Goal: Transaction & Acquisition: Download file/media

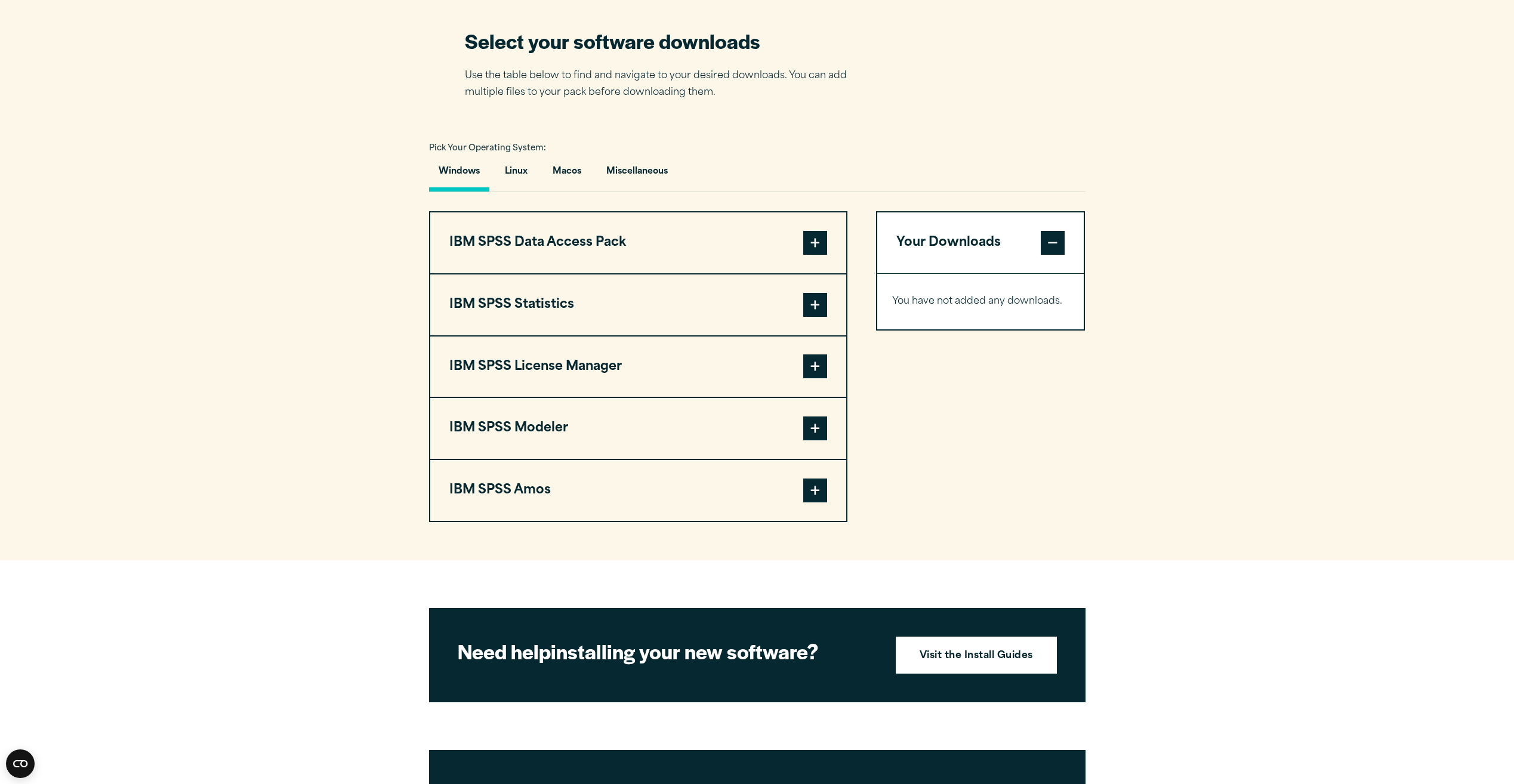
scroll to position [775, 0]
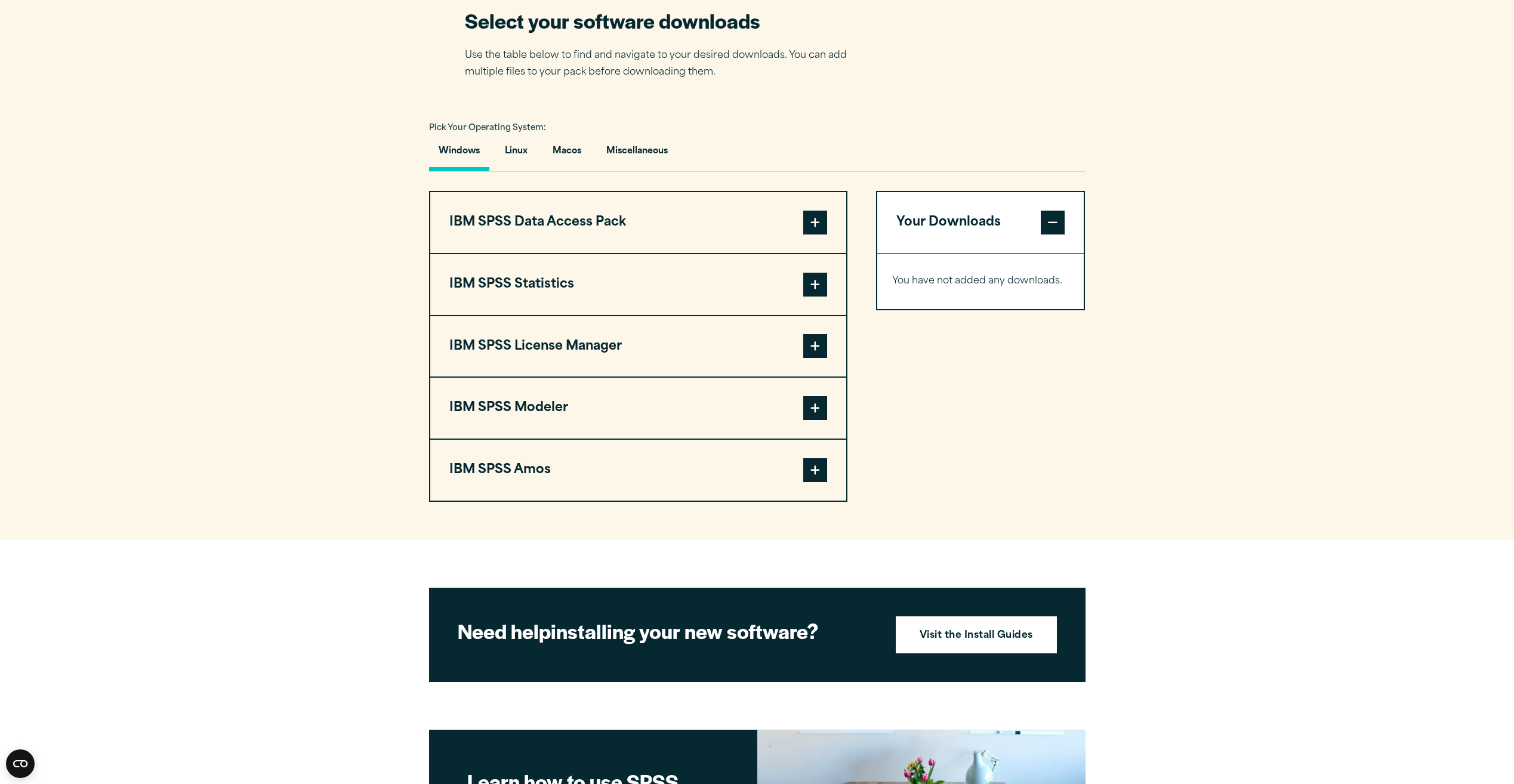
click at [679, 293] on button "IBM SPSS Statistics" at bounding box center [638, 284] width 416 height 61
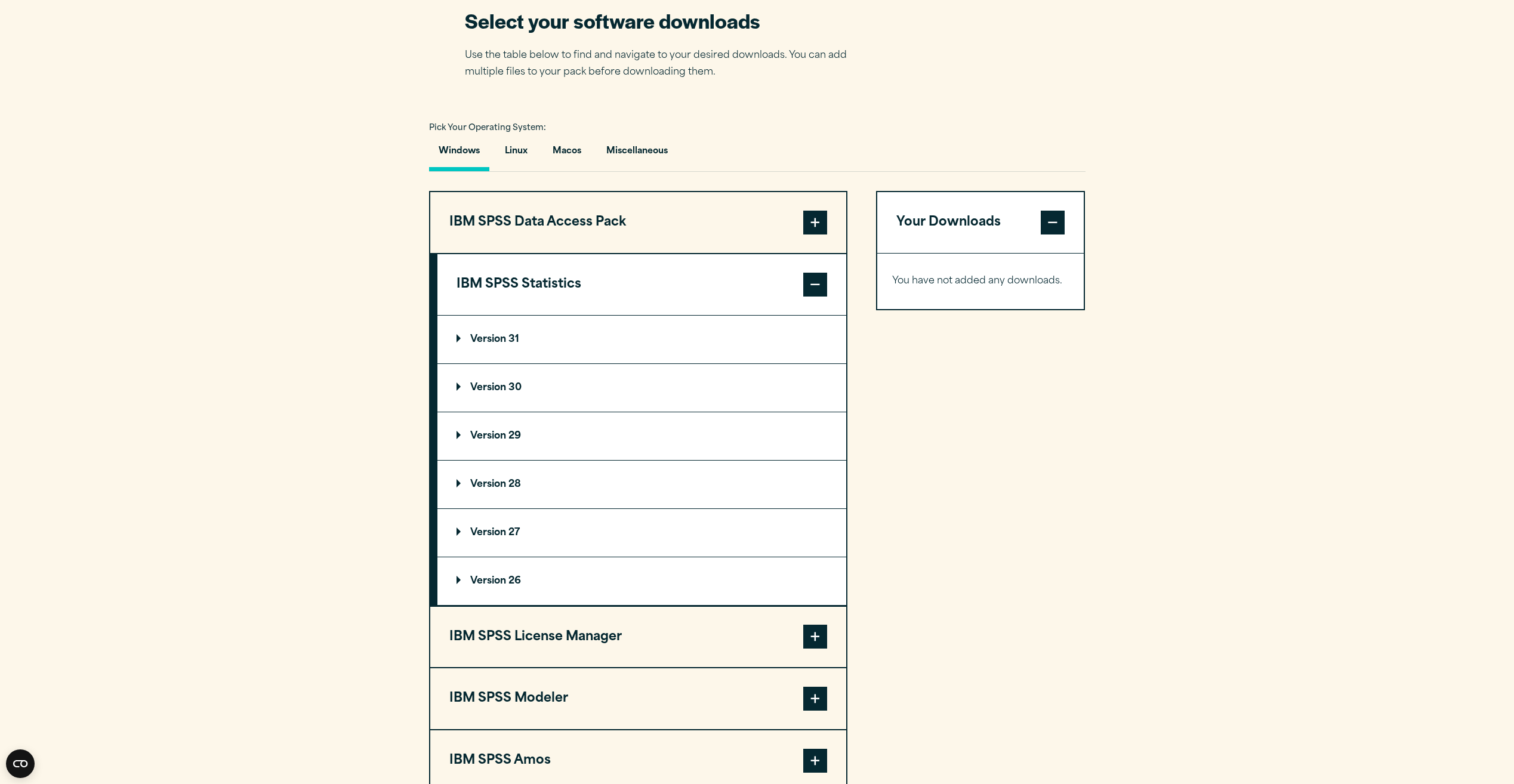
click at [519, 384] on p "Version 30" at bounding box center [489, 387] width 65 height 10
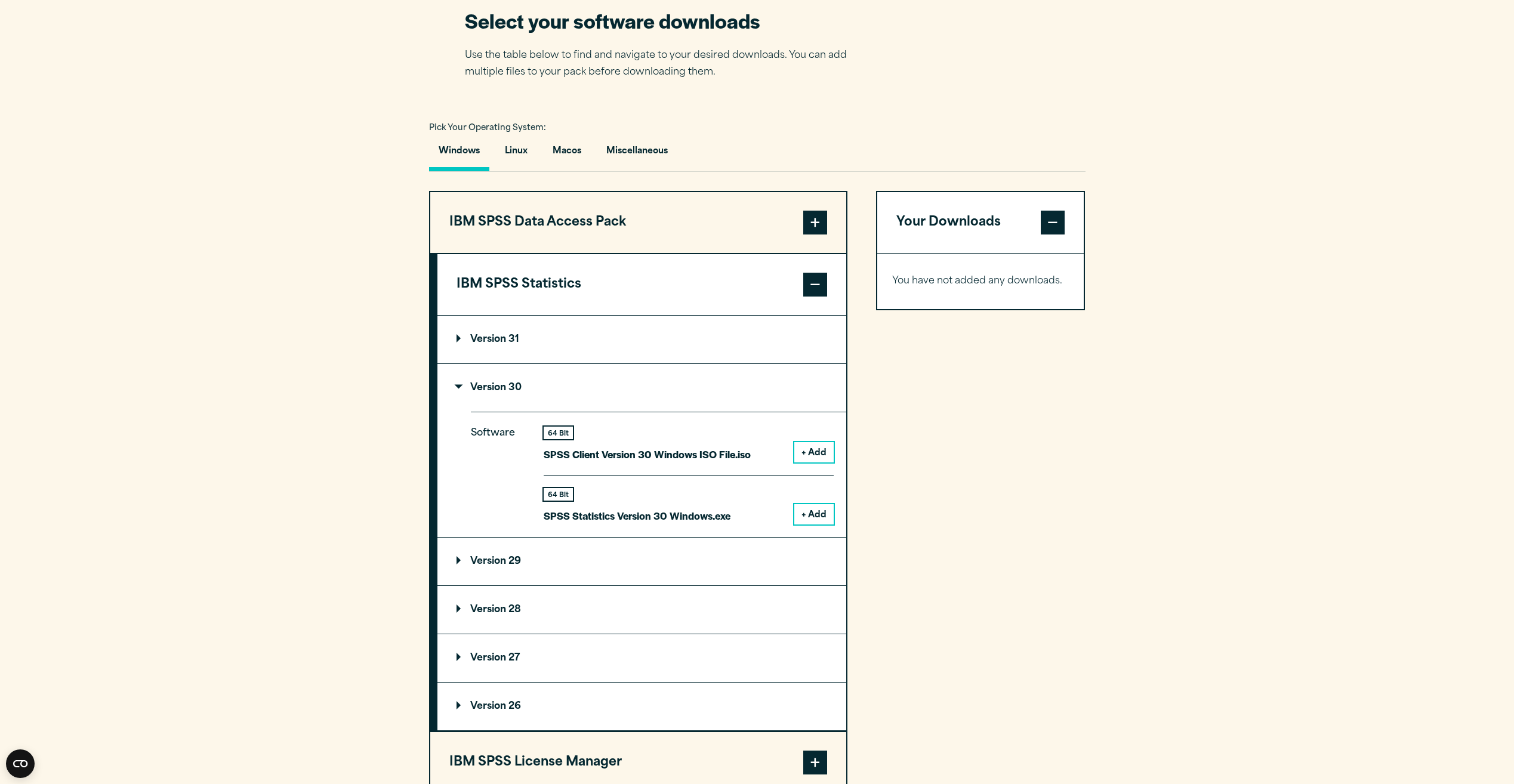
click at [819, 514] on button "+ Add" at bounding box center [813, 514] width 39 height 20
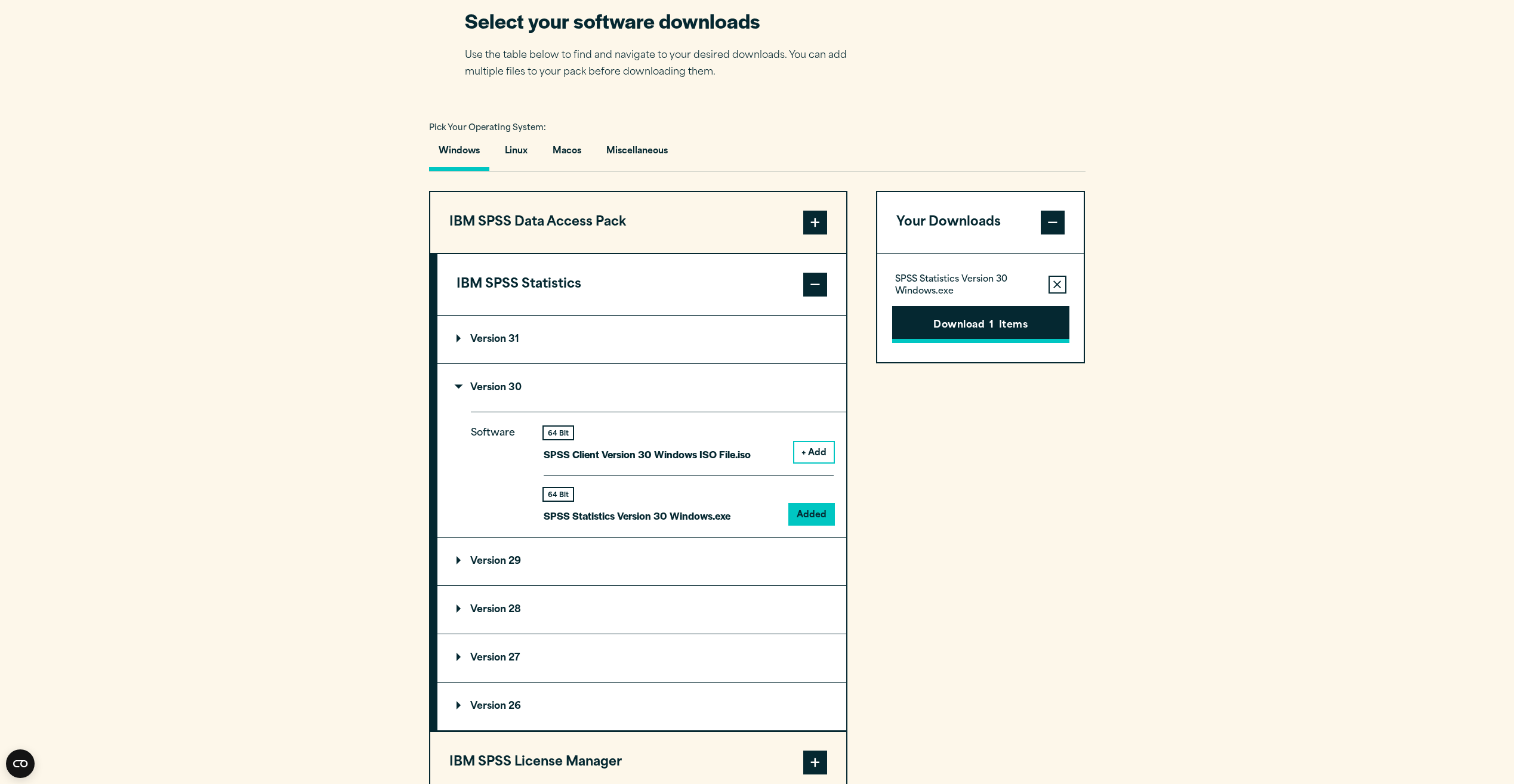
click at [971, 336] on button "Download 1 Items" at bounding box center [981, 324] width 177 height 37
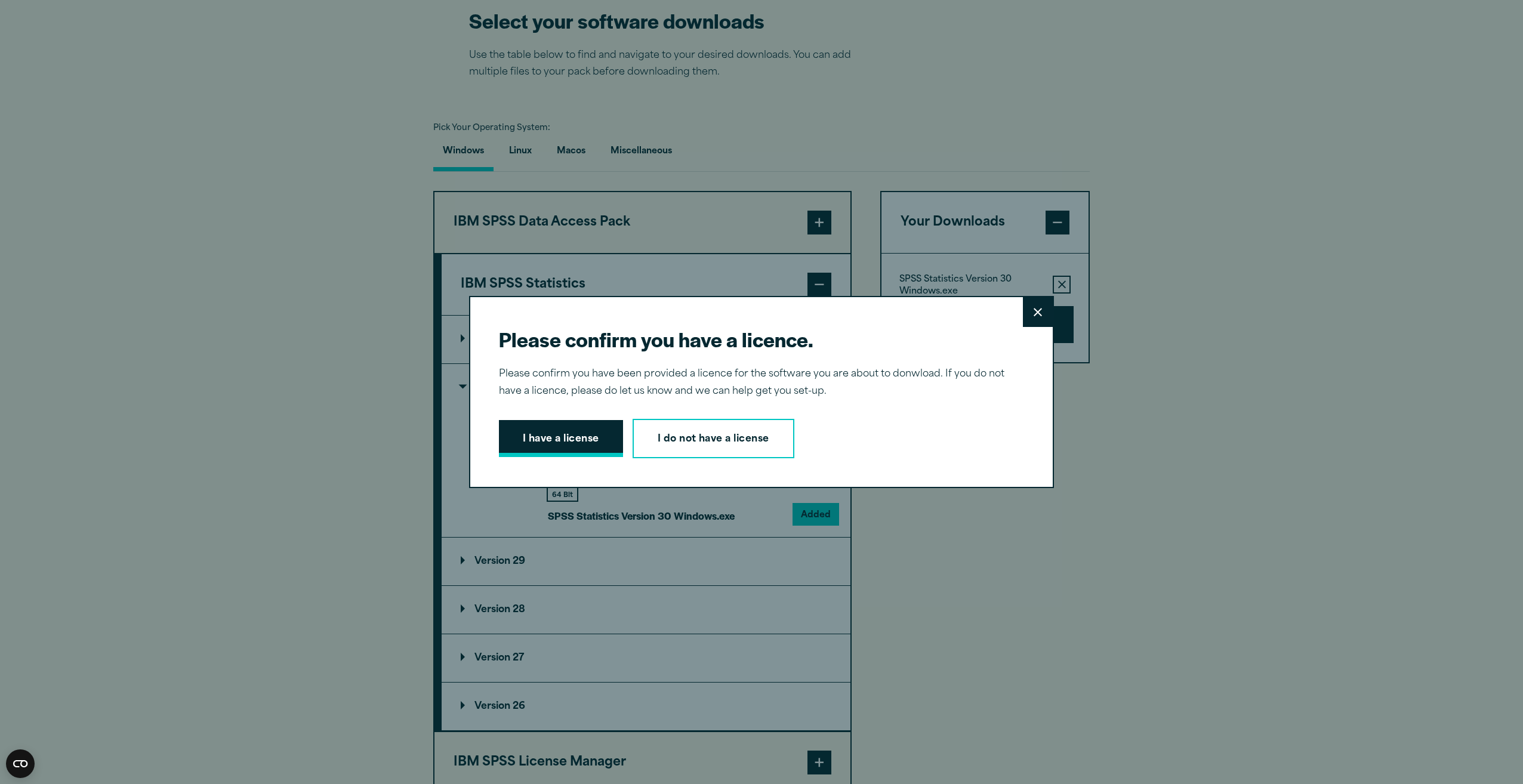
click at [592, 440] on button "I have a license" at bounding box center [561, 438] width 124 height 37
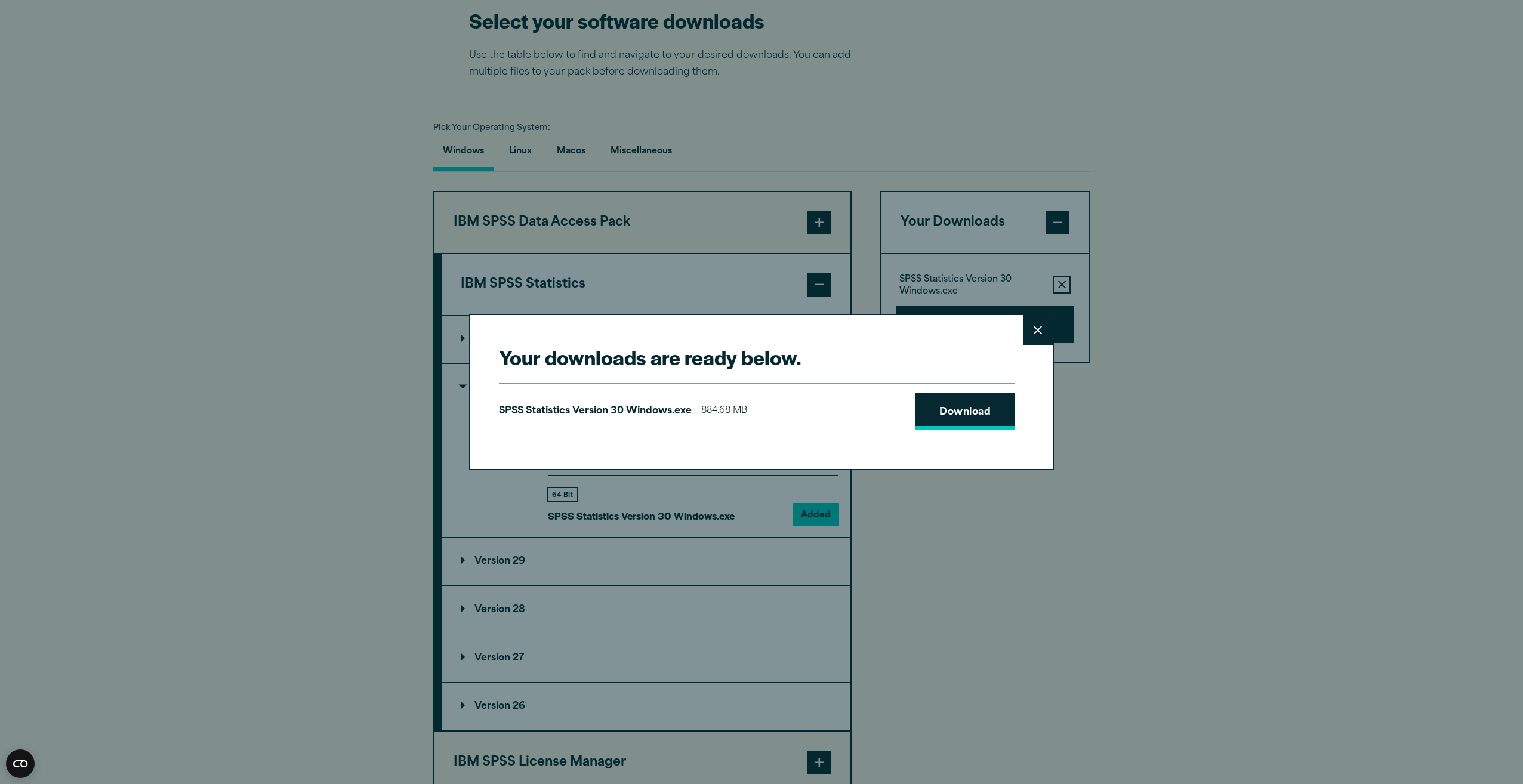
click at [937, 414] on link "Download" at bounding box center [965, 412] width 99 height 37
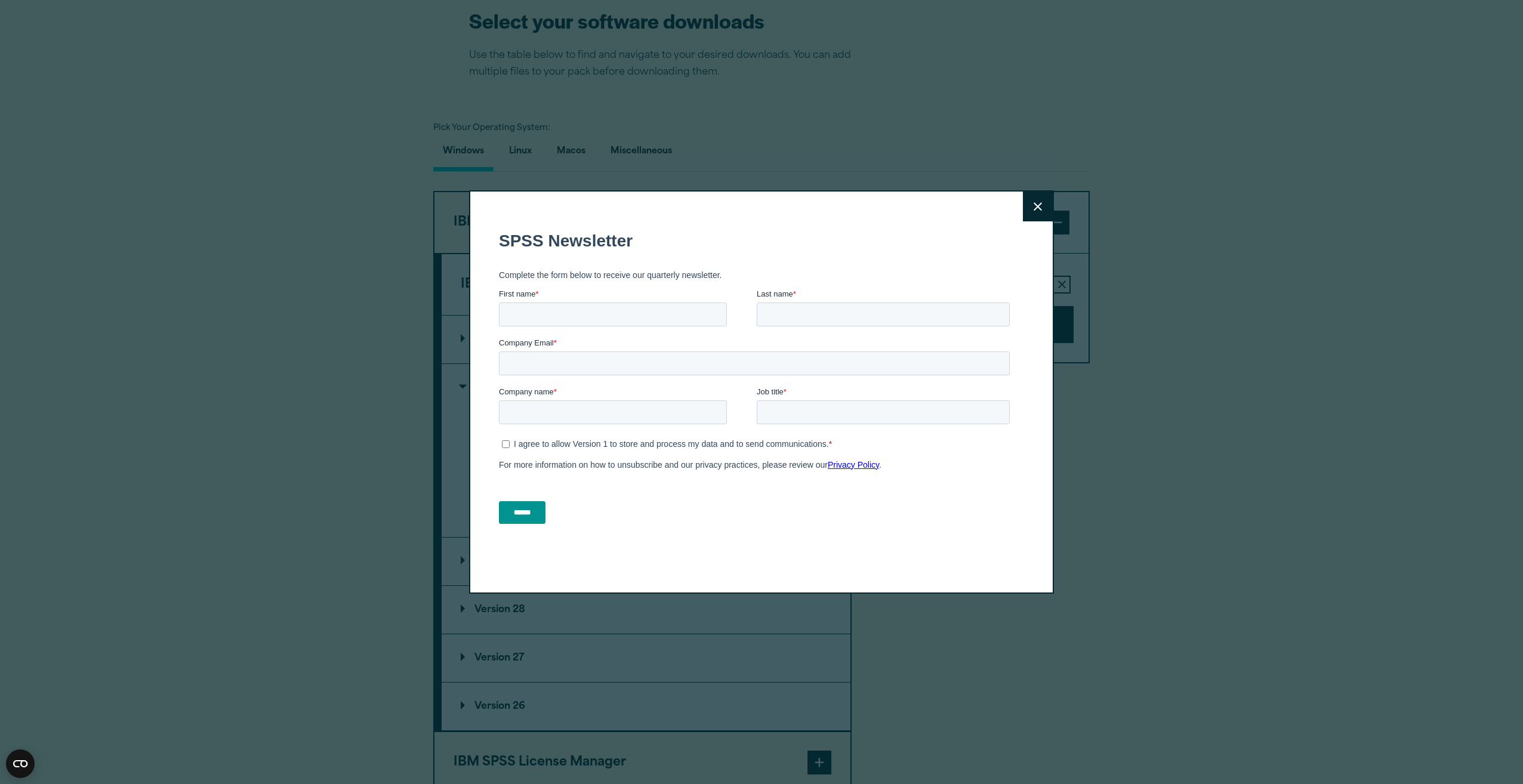
click at [801, 228] on fieldset "SPSS Newsletter" at bounding box center [756, 241] width 515 height 42
click at [650, 319] on input "First name *" at bounding box center [613, 314] width 228 height 24
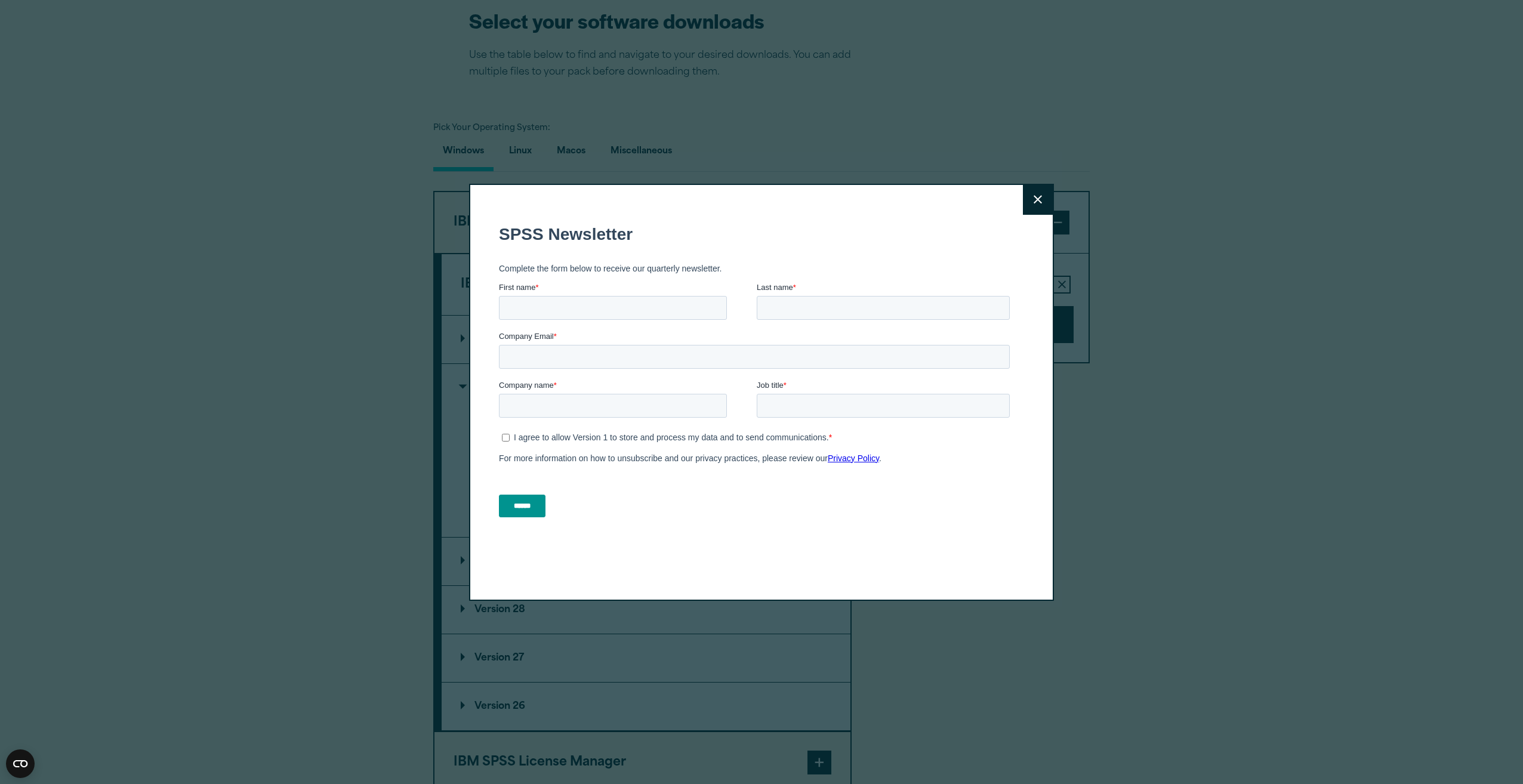
click at [794, 265] on fieldset "Complete the form below to receive our quarterly newsletter." at bounding box center [756, 268] width 515 height 27
click at [1034, 200] on icon at bounding box center [1037, 200] width 8 height 9
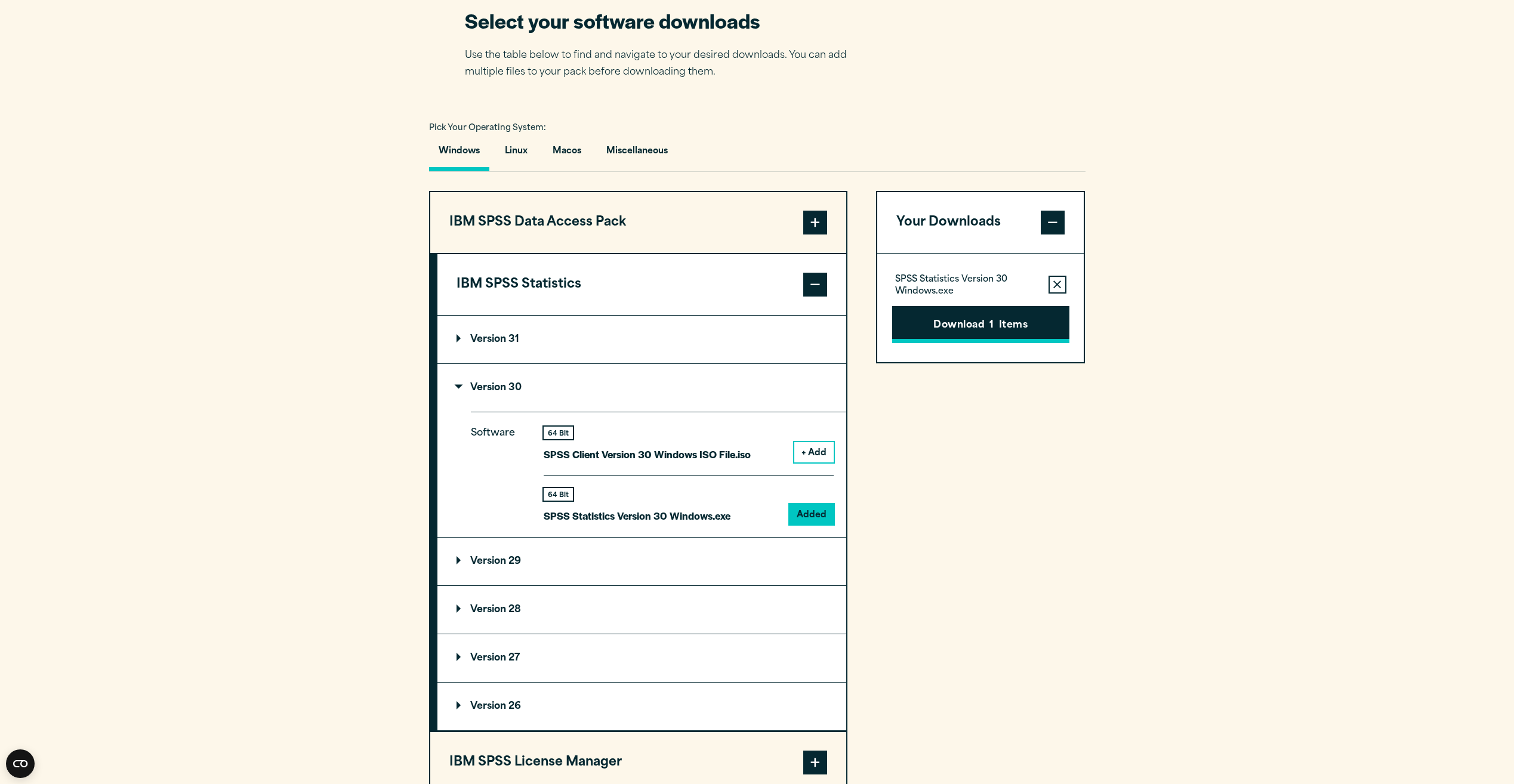
click at [982, 318] on button "Download 1 Items" at bounding box center [981, 324] width 177 height 37
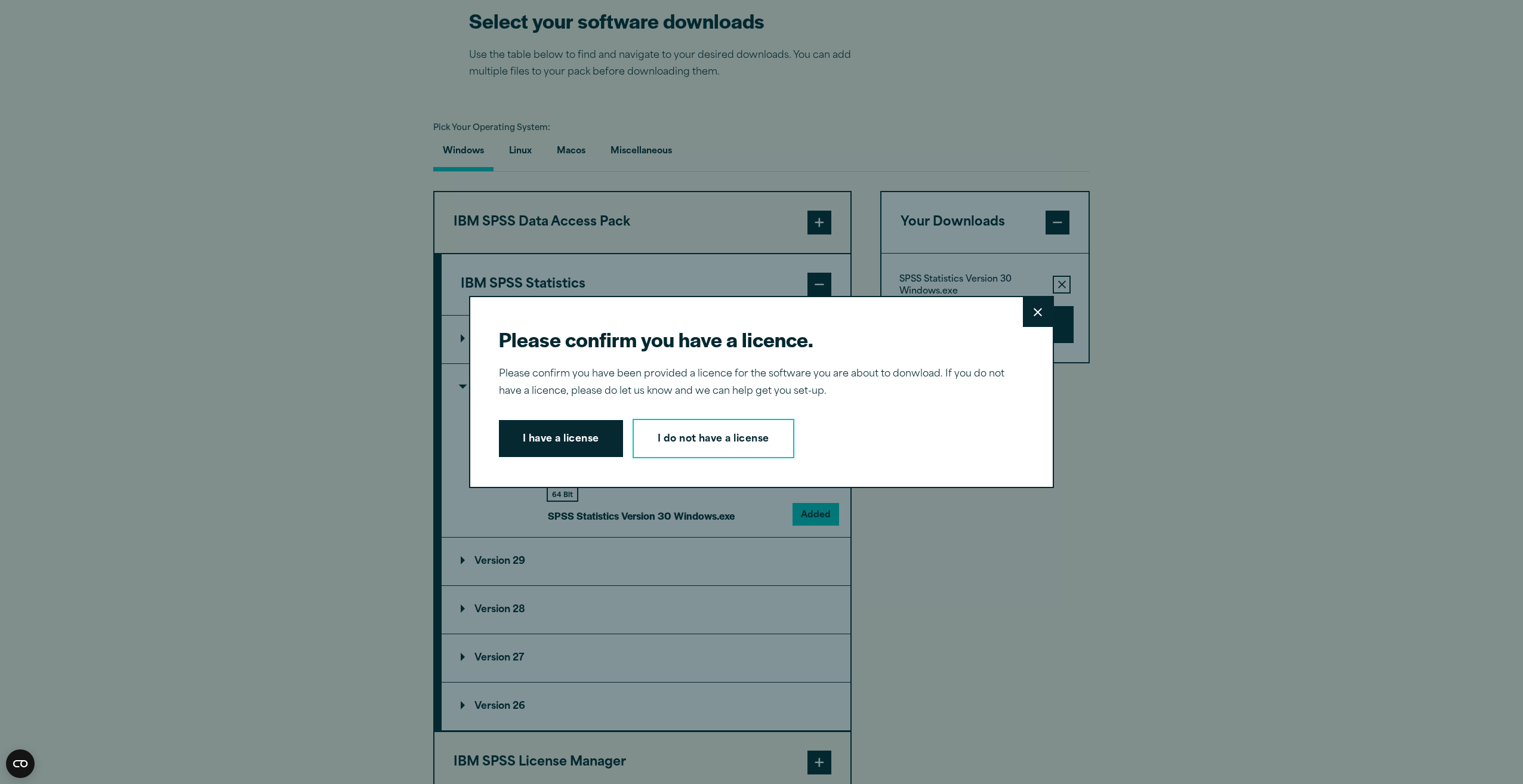
click at [1042, 308] on button "Close" at bounding box center [1038, 312] width 30 height 30
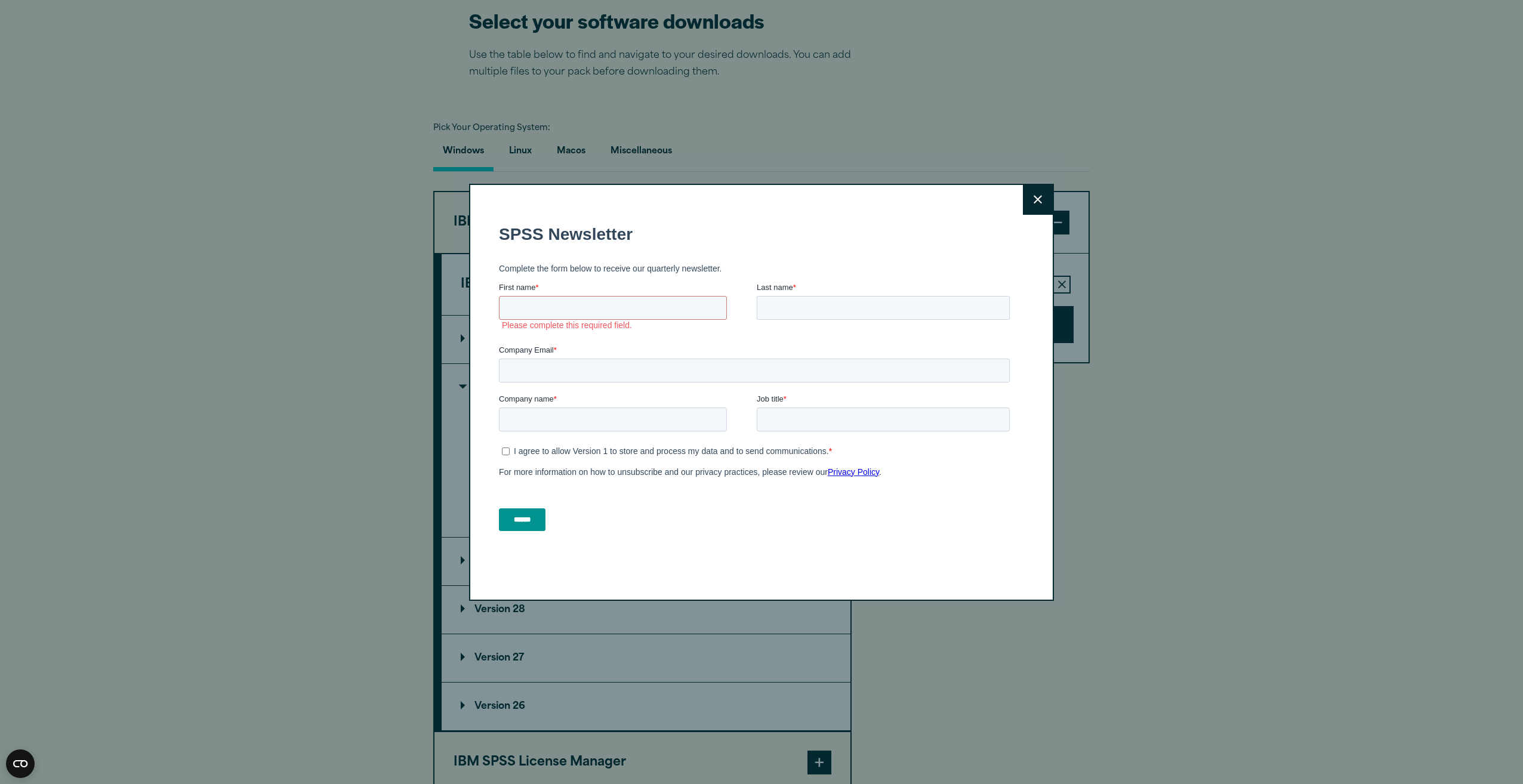
click at [1039, 202] on button "Close" at bounding box center [1038, 200] width 30 height 30
